Goal: Entertainment & Leisure: Consume media (video, audio)

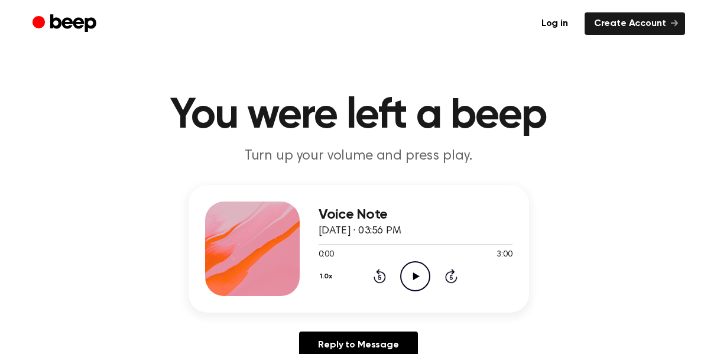
click at [411, 277] on icon "Play Audio" at bounding box center [415, 276] width 30 height 30
click at [374, 277] on icon at bounding box center [380, 276] width 12 height 14
click at [417, 278] on icon at bounding box center [415, 277] width 5 height 8
click at [417, 278] on icon "Play Audio" at bounding box center [415, 276] width 30 height 30
click at [417, 278] on icon at bounding box center [415, 277] width 5 height 8
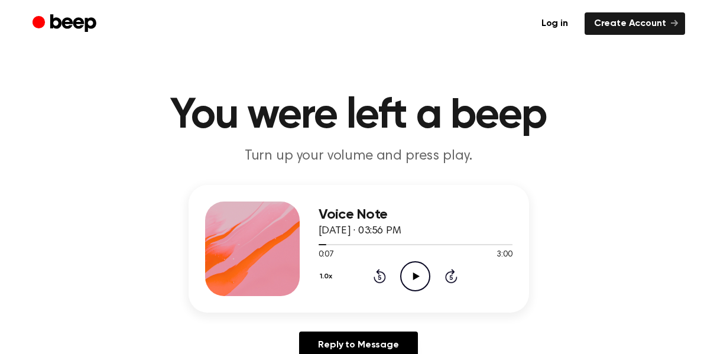
click at [417, 278] on icon "Play Audio" at bounding box center [415, 276] width 30 height 30
click at [417, 278] on icon at bounding box center [415, 277] width 5 height 8
click at [417, 278] on icon "Play Audio" at bounding box center [415, 276] width 30 height 30
click at [417, 278] on icon at bounding box center [415, 277] width 5 height 8
click at [417, 278] on icon "Play Audio" at bounding box center [415, 276] width 30 height 30
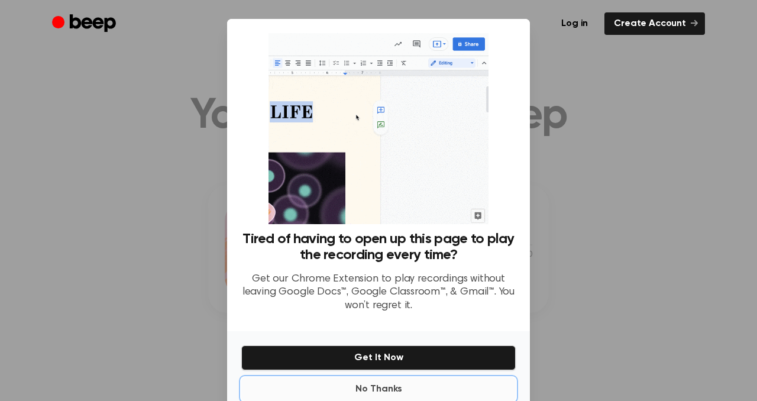
click at [381, 354] on button "No Thanks" at bounding box center [378, 389] width 274 height 24
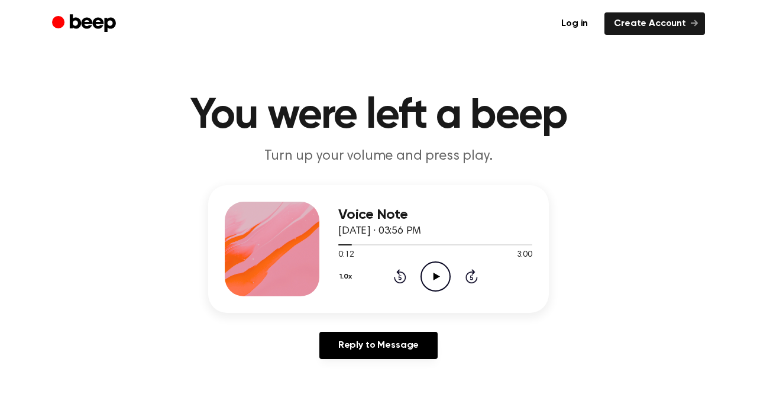
click at [433, 275] on icon at bounding box center [436, 277] width 7 height 8
click at [433, 275] on icon at bounding box center [435, 277] width 5 height 8
click at [401, 274] on icon "Rewind 5 seconds" at bounding box center [399, 275] width 13 height 15
click at [441, 275] on icon "Play Audio" at bounding box center [435, 276] width 30 height 30
click at [441, 275] on icon "Pause Audio" at bounding box center [435, 276] width 30 height 30
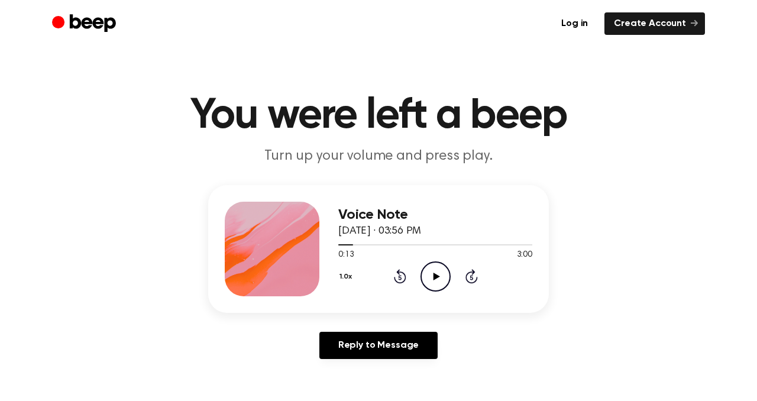
click at [441, 275] on icon "Play Audio" at bounding box center [435, 276] width 30 height 30
click at [404, 278] on icon at bounding box center [400, 276] width 12 height 14
click at [437, 274] on icon at bounding box center [435, 277] width 5 height 8
click at [439, 271] on icon "Play Audio" at bounding box center [435, 276] width 30 height 30
click at [439, 271] on icon "Pause Audio" at bounding box center [435, 276] width 30 height 30
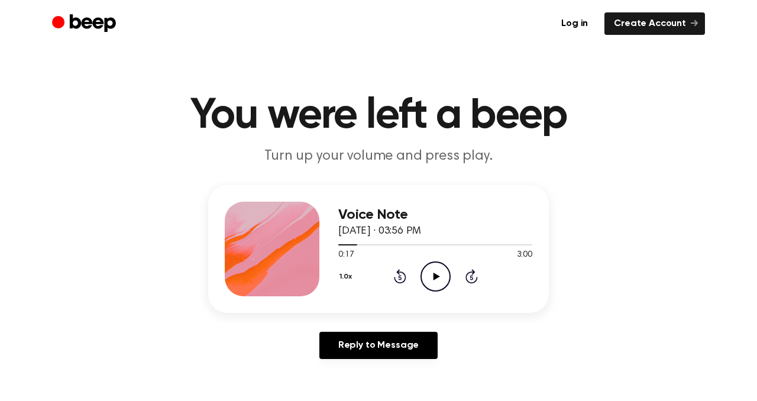
click at [439, 271] on icon "Play Audio" at bounding box center [435, 276] width 30 height 30
click at [436, 273] on icon at bounding box center [435, 277] width 5 height 8
click at [399, 273] on icon at bounding box center [400, 276] width 12 height 14
click at [432, 273] on icon "Play Audio" at bounding box center [435, 276] width 30 height 30
click at [432, 273] on icon "Pause Audio" at bounding box center [435, 276] width 30 height 30
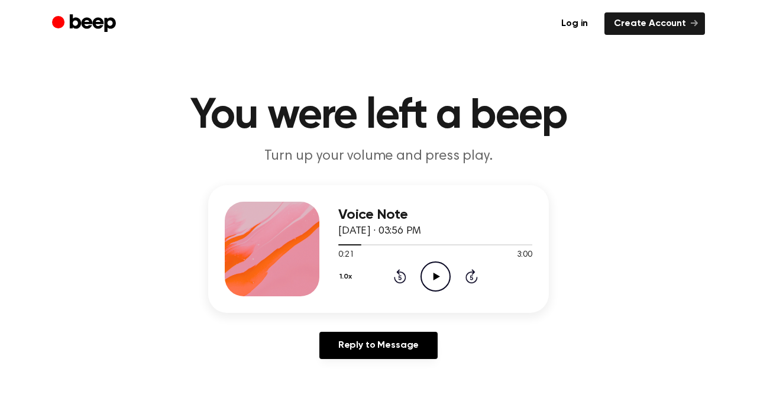
click at [432, 273] on icon "Play Audio" at bounding box center [435, 276] width 30 height 30
click at [432, 273] on icon "Pause Audio" at bounding box center [435, 276] width 30 height 30
click at [432, 273] on icon "Play Audio" at bounding box center [435, 276] width 30 height 30
click at [432, 273] on icon "Pause Audio" at bounding box center [435, 276] width 30 height 30
click at [432, 273] on icon "Play Audio" at bounding box center [435, 276] width 30 height 30
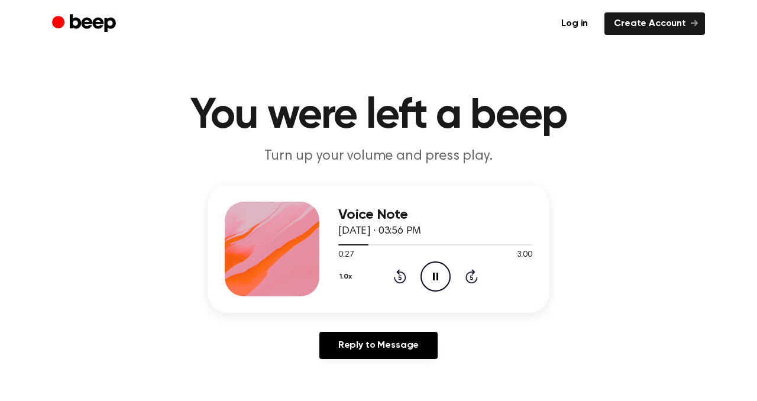
click at [432, 273] on icon "Pause Audio" at bounding box center [435, 276] width 30 height 30
click at [432, 273] on icon "Play Audio" at bounding box center [435, 276] width 30 height 30
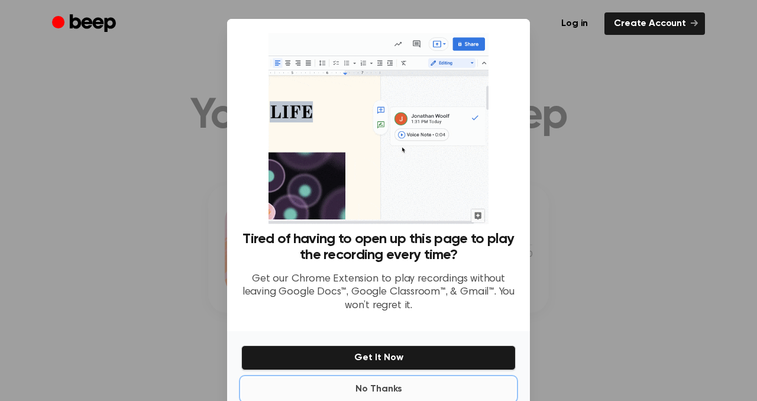
click at [368, 354] on button "No Thanks" at bounding box center [378, 389] width 274 height 24
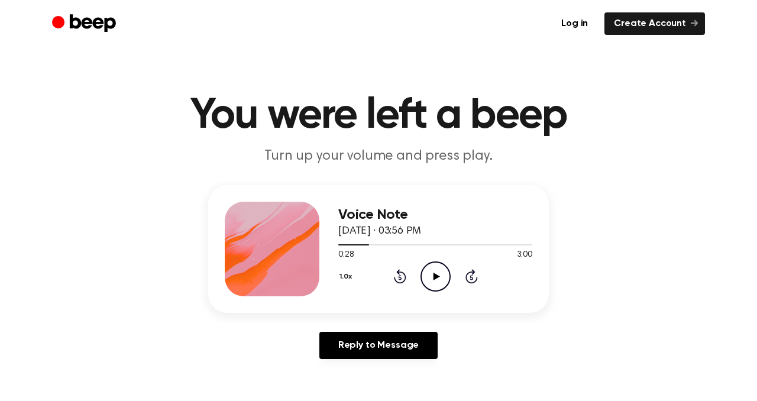
click at [439, 273] on icon "Play Audio" at bounding box center [435, 276] width 30 height 30
click at [439, 273] on icon "Pause Audio" at bounding box center [435, 276] width 30 height 30
click at [439, 273] on icon "Play Audio" at bounding box center [435, 276] width 30 height 30
click at [436, 275] on icon at bounding box center [435, 277] width 5 height 8
click at [436, 275] on icon at bounding box center [436, 277] width 7 height 8
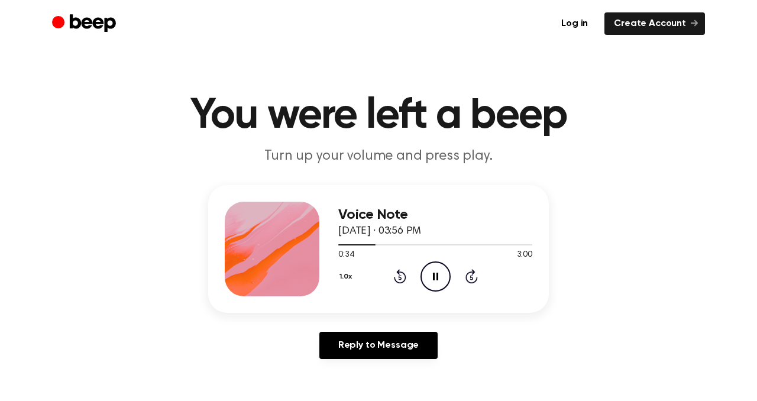
click at [436, 275] on icon "Pause Audio" at bounding box center [435, 276] width 30 height 30
click at [436, 275] on icon at bounding box center [436, 277] width 7 height 8
click at [435, 277] on icon "Pause Audio" at bounding box center [435, 276] width 30 height 30
click at [435, 277] on icon at bounding box center [436, 277] width 7 height 8
click at [435, 277] on icon "Pause Audio" at bounding box center [435, 276] width 30 height 30
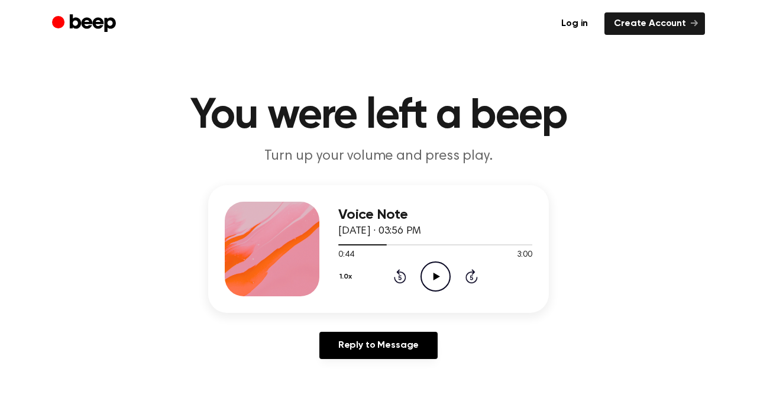
click at [435, 277] on icon at bounding box center [436, 277] width 7 height 8
click at [437, 277] on icon at bounding box center [435, 277] width 5 height 8
click at [437, 277] on icon at bounding box center [436, 277] width 7 height 8
click at [436, 278] on icon at bounding box center [435, 277] width 5 height 8
click at [436, 278] on icon "Play Audio" at bounding box center [435, 276] width 30 height 30
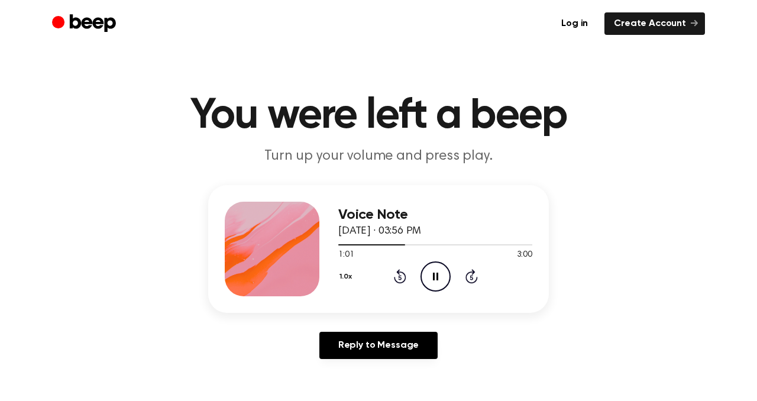
click at [436, 278] on icon at bounding box center [435, 277] width 5 height 8
click at [436, 278] on icon "Play Audio" at bounding box center [435, 276] width 30 height 30
click at [436, 278] on icon at bounding box center [435, 277] width 5 height 8
click at [436, 278] on icon "Play Audio" at bounding box center [435, 276] width 30 height 30
click at [436, 278] on icon at bounding box center [435, 277] width 5 height 8
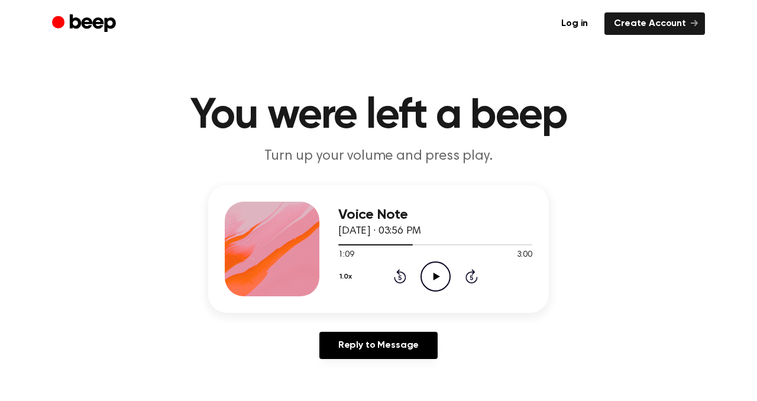
click at [436, 278] on icon "Play Audio" at bounding box center [435, 276] width 30 height 30
click at [436, 278] on icon at bounding box center [435, 277] width 5 height 8
click at [436, 278] on icon "Play Audio" at bounding box center [435, 276] width 30 height 30
click at [437, 277] on icon at bounding box center [435, 277] width 5 height 8
click at [437, 277] on icon at bounding box center [436, 277] width 7 height 8
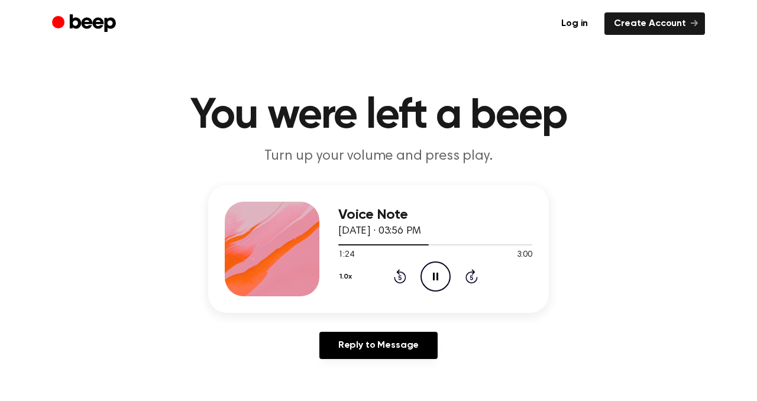
click at [437, 277] on icon at bounding box center [435, 277] width 5 height 8
click at [437, 277] on icon at bounding box center [436, 277] width 7 height 8
click at [437, 277] on icon at bounding box center [435, 277] width 5 height 8
click at [437, 277] on icon at bounding box center [436, 277] width 7 height 8
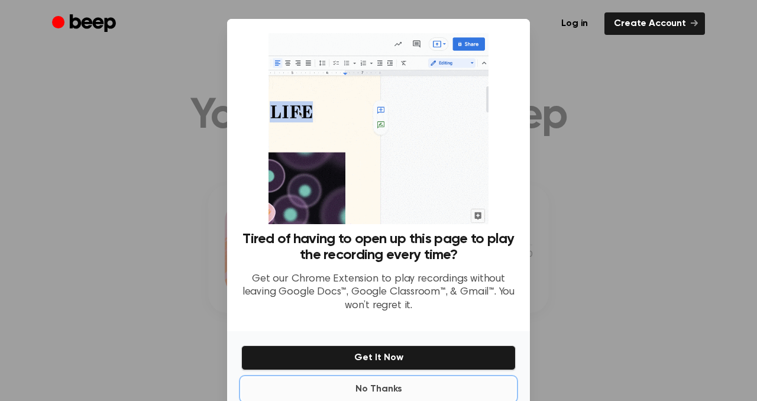
click at [370, 354] on button "No Thanks" at bounding box center [378, 389] width 274 height 24
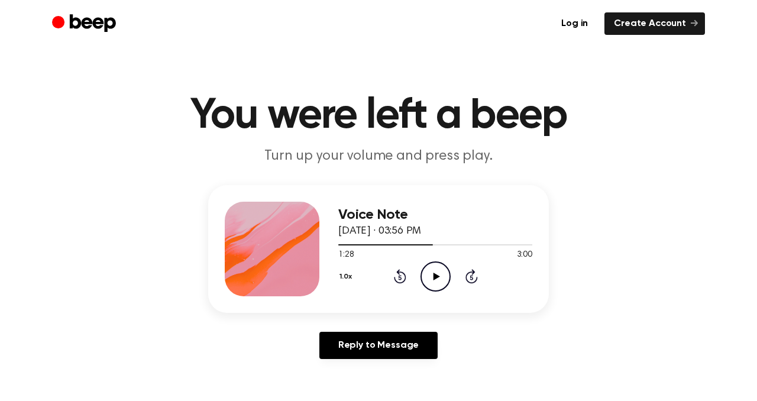
click at [454, 268] on div "1.0x Rewind 5 seconds Play Audio Skip 5 seconds" at bounding box center [435, 276] width 194 height 30
click at [427, 278] on icon "Play Audio" at bounding box center [435, 276] width 30 height 30
click at [440, 278] on icon "Pause Audio" at bounding box center [435, 276] width 30 height 30
click at [440, 278] on icon "Play Audio" at bounding box center [435, 276] width 30 height 30
click at [439, 278] on icon "Pause Audio" at bounding box center [435, 276] width 30 height 30
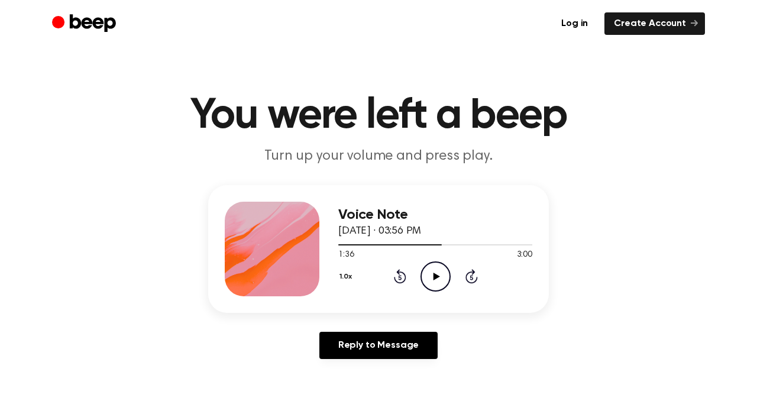
click at [439, 278] on icon "Play Audio" at bounding box center [435, 276] width 30 height 30
click at [439, 278] on icon "Pause Audio" at bounding box center [435, 276] width 30 height 30
click at [439, 278] on icon "Play Audio" at bounding box center [435, 276] width 30 height 30
click at [433, 274] on icon at bounding box center [435, 277] width 5 height 8
click at [433, 274] on icon "Play Audio" at bounding box center [435, 276] width 30 height 30
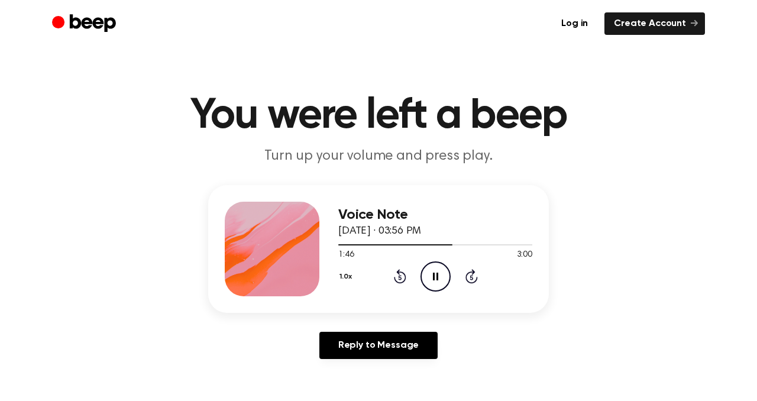
click at [433, 274] on icon at bounding box center [435, 277] width 5 height 8
click at [433, 274] on icon at bounding box center [436, 277] width 7 height 8
click at [433, 274] on icon at bounding box center [435, 277] width 5 height 8
click at [433, 274] on icon at bounding box center [436, 277] width 7 height 8
click at [433, 274] on icon at bounding box center [435, 277] width 5 height 8
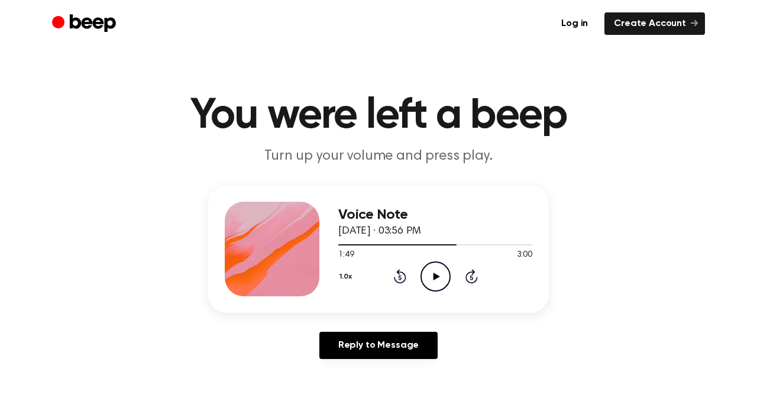
click at [433, 274] on icon at bounding box center [436, 277] width 7 height 8
click at [397, 280] on icon "Rewind 5 seconds" at bounding box center [399, 275] width 13 height 15
click at [432, 270] on icon "Pause Audio" at bounding box center [435, 276] width 30 height 30
click at [432, 270] on icon "Play Audio" at bounding box center [435, 276] width 30 height 30
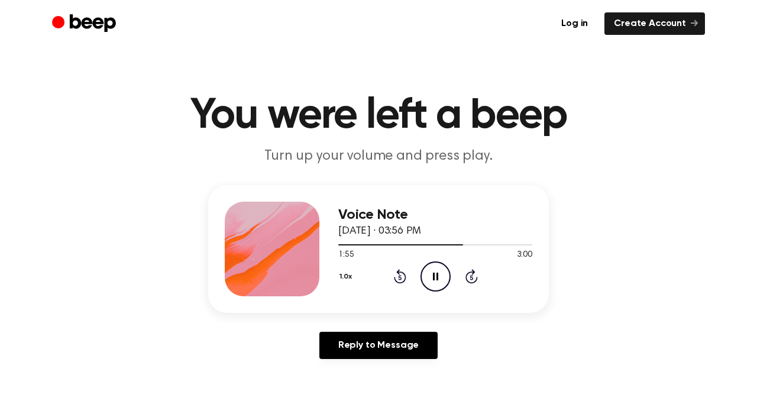
click at [432, 270] on icon "Pause Audio" at bounding box center [435, 276] width 30 height 30
click at [432, 270] on icon "Play Audio" at bounding box center [435, 276] width 30 height 30
click at [432, 270] on icon "Pause Audio" at bounding box center [435, 276] width 30 height 30
click at [432, 270] on icon "Play Audio" at bounding box center [435, 276] width 30 height 30
click at [432, 270] on icon "Pause Audio" at bounding box center [435, 276] width 30 height 30
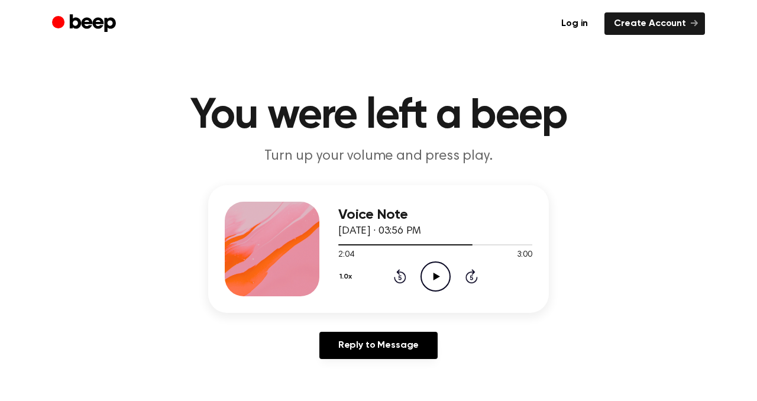
click at [432, 270] on icon "Play Audio" at bounding box center [435, 276] width 30 height 30
click at [432, 270] on icon "Pause Audio" at bounding box center [435, 276] width 30 height 30
click at [432, 270] on icon "Play Audio" at bounding box center [435, 276] width 30 height 30
click at [432, 270] on icon "Pause Audio" at bounding box center [435, 276] width 30 height 30
click at [432, 270] on icon "Play Audio" at bounding box center [435, 276] width 30 height 30
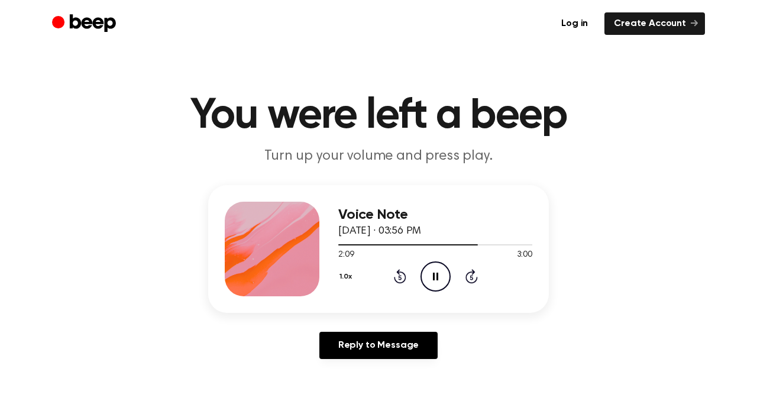
click at [432, 270] on icon "Pause Audio" at bounding box center [435, 276] width 30 height 30
click at [432, 270] on icon "Play Audio" at bounding box center [435, 276] width 30 height 30
click at [432, 270] on icon "Pause Audio" at bounding box center [435, 276] width 30 height 30
click at [432, 270] on icon "Play Audio" at bounding box center [435, 276] width 30 height 30
click at [432, 270] on icon "Pause Audio" at bounding box center [435, 276] width 30 height 30
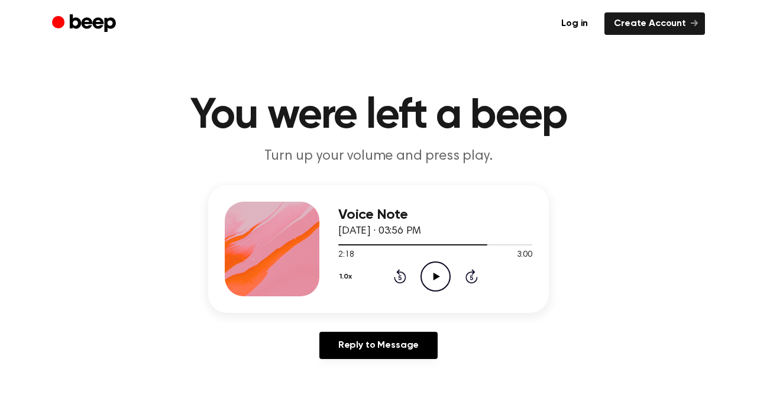
click at [432, 270] on icon "Play Audio" at bounding box center [435, 276] width 30 height 30
click at [432, 270] on icon "Pause Audio" at bounding box center [435, 276] width 30 height 30
click at [432, 270] on icon "Play Audio" at bounding box center [435, 276] width 30 height 30
click at [432, 270] on icon "Pause Audio" at bounding box center [435, 276] width 30 height 30
click at [432, 270] on icon "Play Audio" at bounding box center [435, 276] width 30 height 30
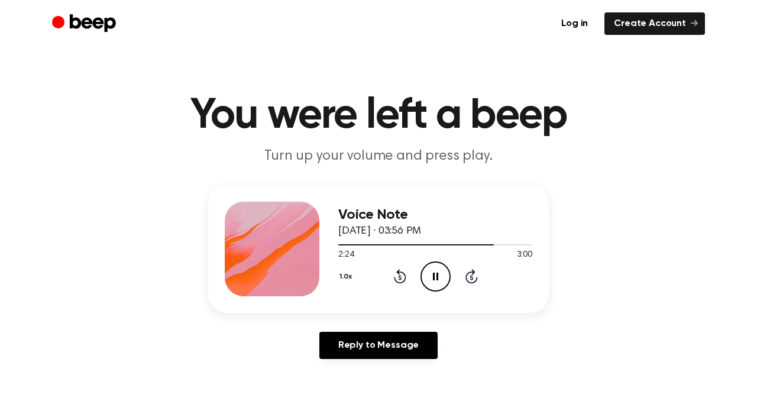
click at [432, 270] on icon "Pause Audio" at bounding box center [435, 276] width 30 height 30
click at [432, 270] on icon "Play Audio" at bounding box center [435, 276] width 30 height 30
click at [444, 279] on icon "Pause Audio" at bounding box center [435, 276] width 30 height 30
click at [444, 279] on icon "Play Audio" at bounding box center [435, 276] width 30 height 30
click at [444, 279] on icon "Pause Audio" at bounding box center [435, 276] width 30 height 30
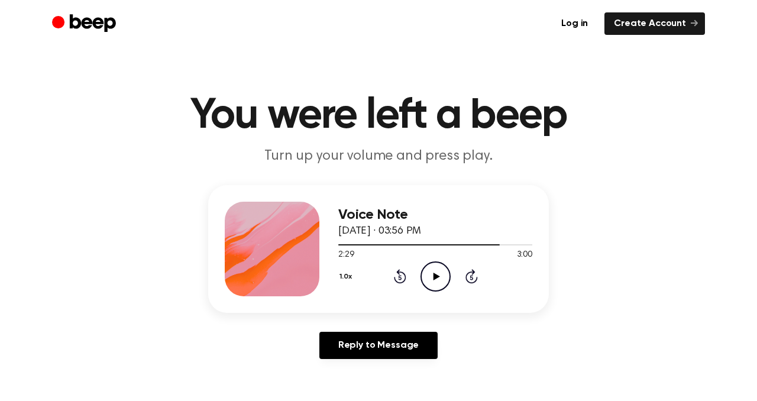
click at [444, 279] on icon "Play Audio" at bounding box center [435, 276] width 30 height 30
click at [444, 279] on icon "Pause Audio" at bounding box center [435, 276] width 30 height 30
click at [444, 279] on icon "Play Audio" at bounding box center [435, 276] width 30 height 30
click at [444, 279] on icon "Pause Audio" at bounding box center [435, 276] width 30 height 30
click at [444, 279] on icon "Play Audio" at bounding box center [435, 276] width 30 height 30
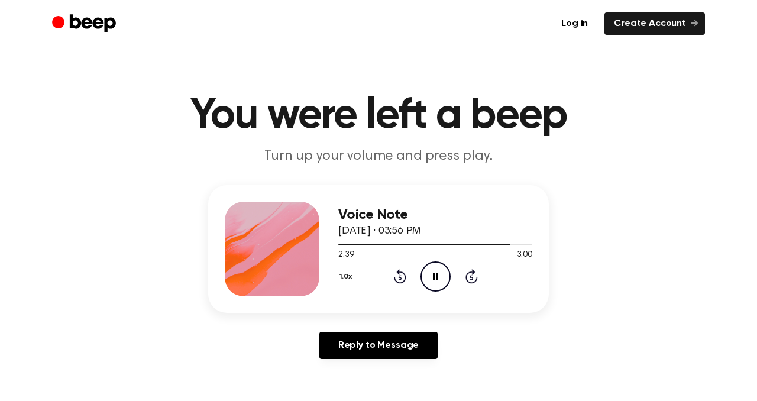
click at [444, 279] on icon "Pause Audio" at bounding box center [435, 276] width 30 height 30
click at [444, 279] on icon "Play Audio" at bounding box center [435, 276] width 30 height 30
click at [444, 279] on icon "Pause Audio" at bounding box center [435, 276] width 30 height 30
click at [444, 279] on icon "Play Audio" at bounding box center [435, 276] width 30 height 30
click at [444, 279] on icon "Pause Audio" at bounding box center [435, 276] width 30 height 30
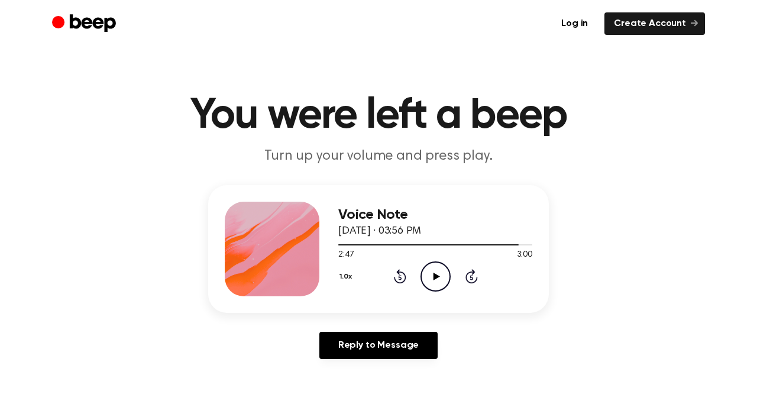
click at [396, 280] on icon at bounding box center [400, 276] width 12 height 14
click at [431, 271] on icon "Play Audio" at bounding box center [435, 276] width 30 height 30
click at [431, 271] on icon "Pause Audio" at bounding box center [435, 276] width 30 height 30
click at [390, 270] on div "1.0x Rewind 5 seconds Play Audio Skip 5 seconds" at bounding box center [435, 276] width 194 height 30
click at [395, 273] on icon "Rewind 5 seconds" at bounding box center [399, 275] width 13 height 15
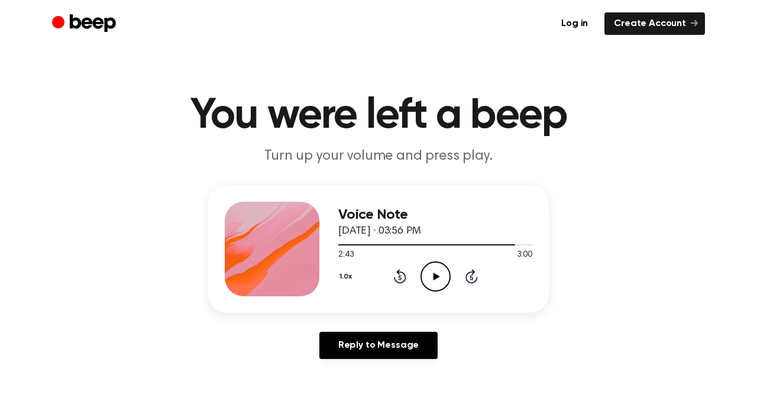
click at [436, 269] on icon "Play Audio" at bounding box center [435, 276] width 30 height 30
click at [436, 269] on icon "Pause Audio" at bounding box center [435, 276] width 30 height 30
click at [398, 280] on icon "Rewind 5 seconds" at bounding box center [399, 275] width 13 height 15
click at [436, 278] on icon "Play Audio" at bounding box center [435, 276] width 30 height 30
click at [436, 278] on icon at bounding box center [435, 277] width 5 height 8
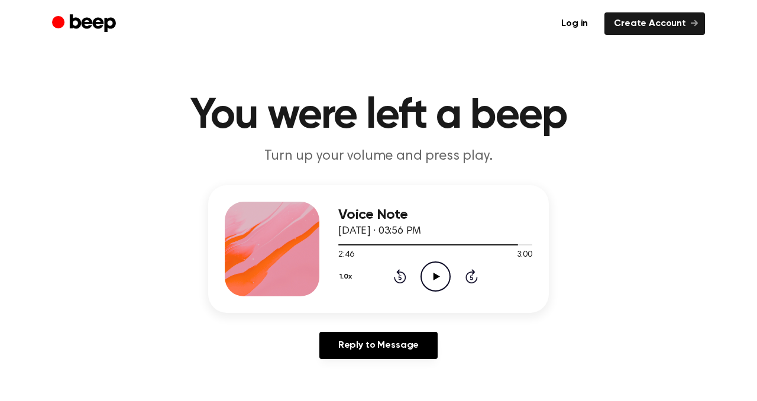
click at [432, 270] on icon "Play Audio" at bounding box center [435, 276] width 30 height 30
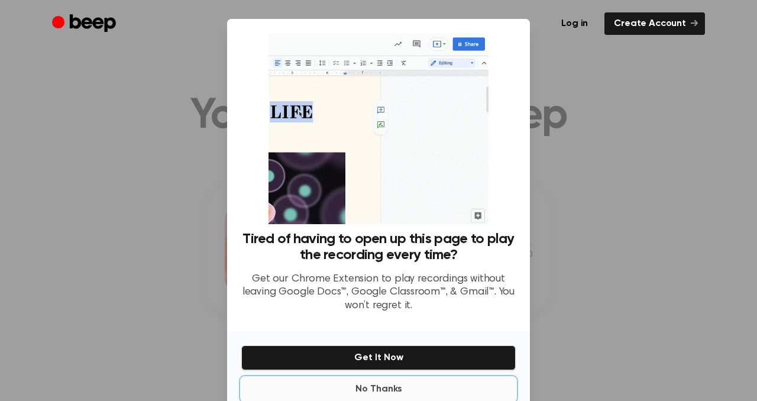
click at [375, 354] on button "No Thanks" at bounding box center [378, 389] width 274 height 24
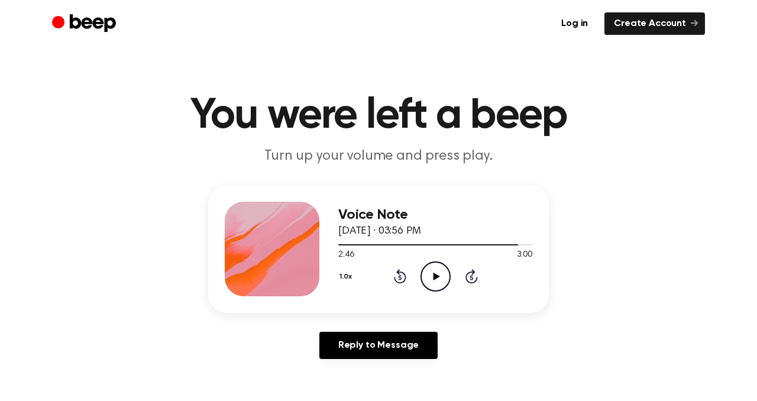
click at [432, 274] on icon "Play Audio" at bounding box center [435, 276] width 30 height 30
